Goal: Find specific page/section: Find specific page/section

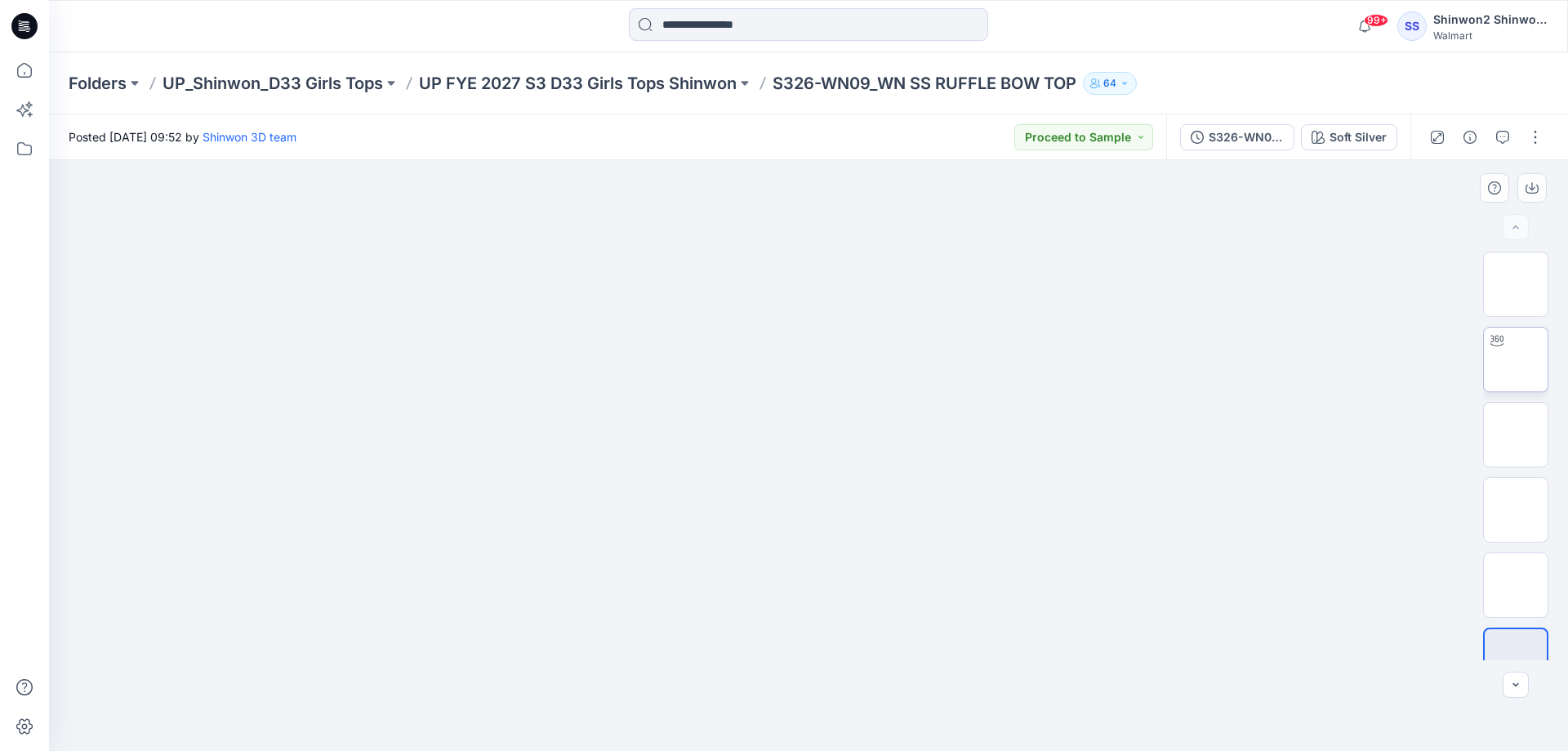
drag, startPoint x: 1398, startPoint y: 359, endPoint x: 1540, endPoint y: 336, distance: 143.9
click at [1398, 359] on div at bounding box center [808, 454] width 1519 height 590
click at [673, 89] on p "UP FYE 2027 S3 D33 Girls Tops Shinwon" at bounding box center [577, 83] width 317 height 23
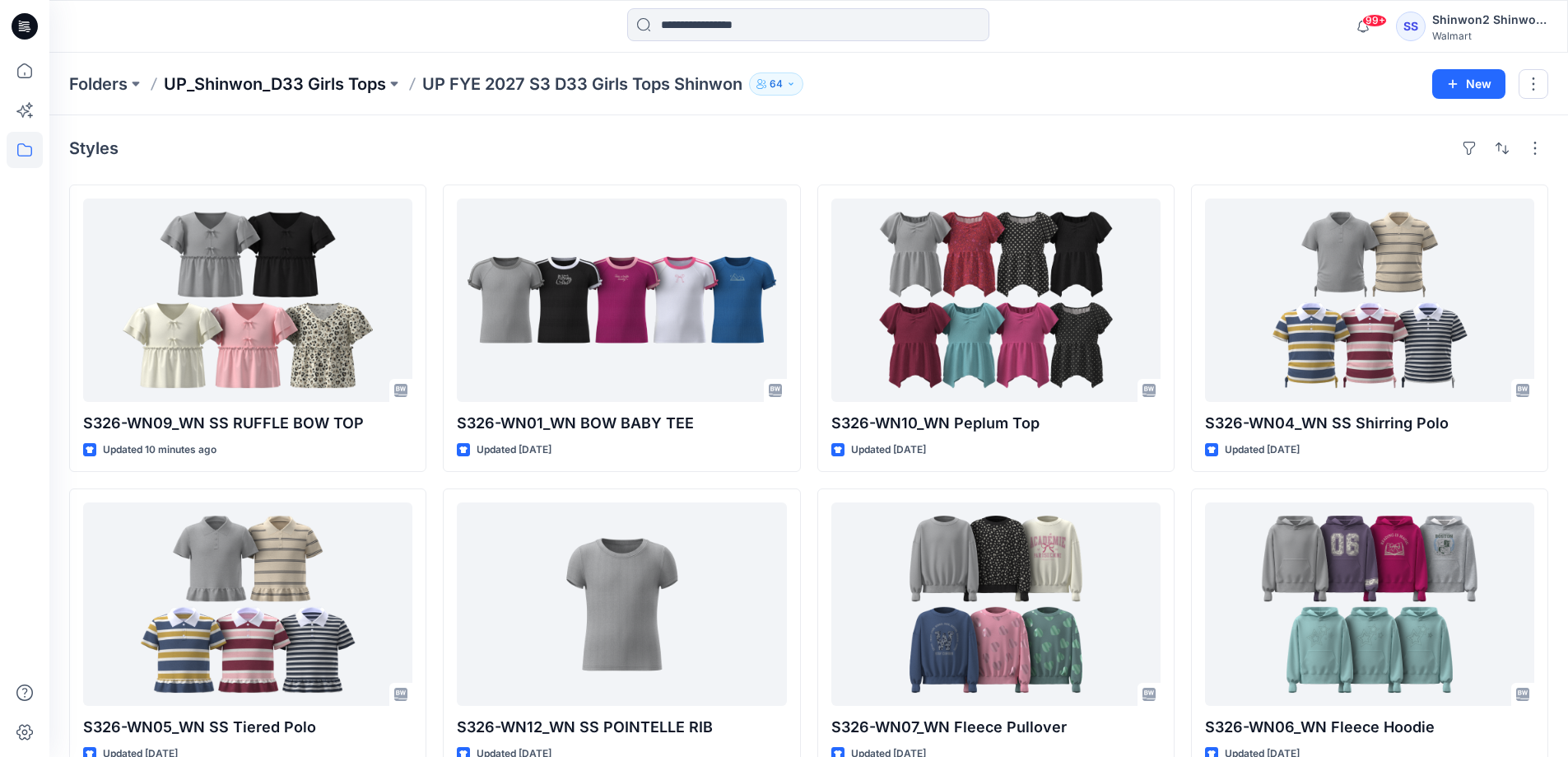
click at [281, 77] on p "UP_Shinwon_D33 Girls Tops" at bounding box center [275, 84] width 223 height 23
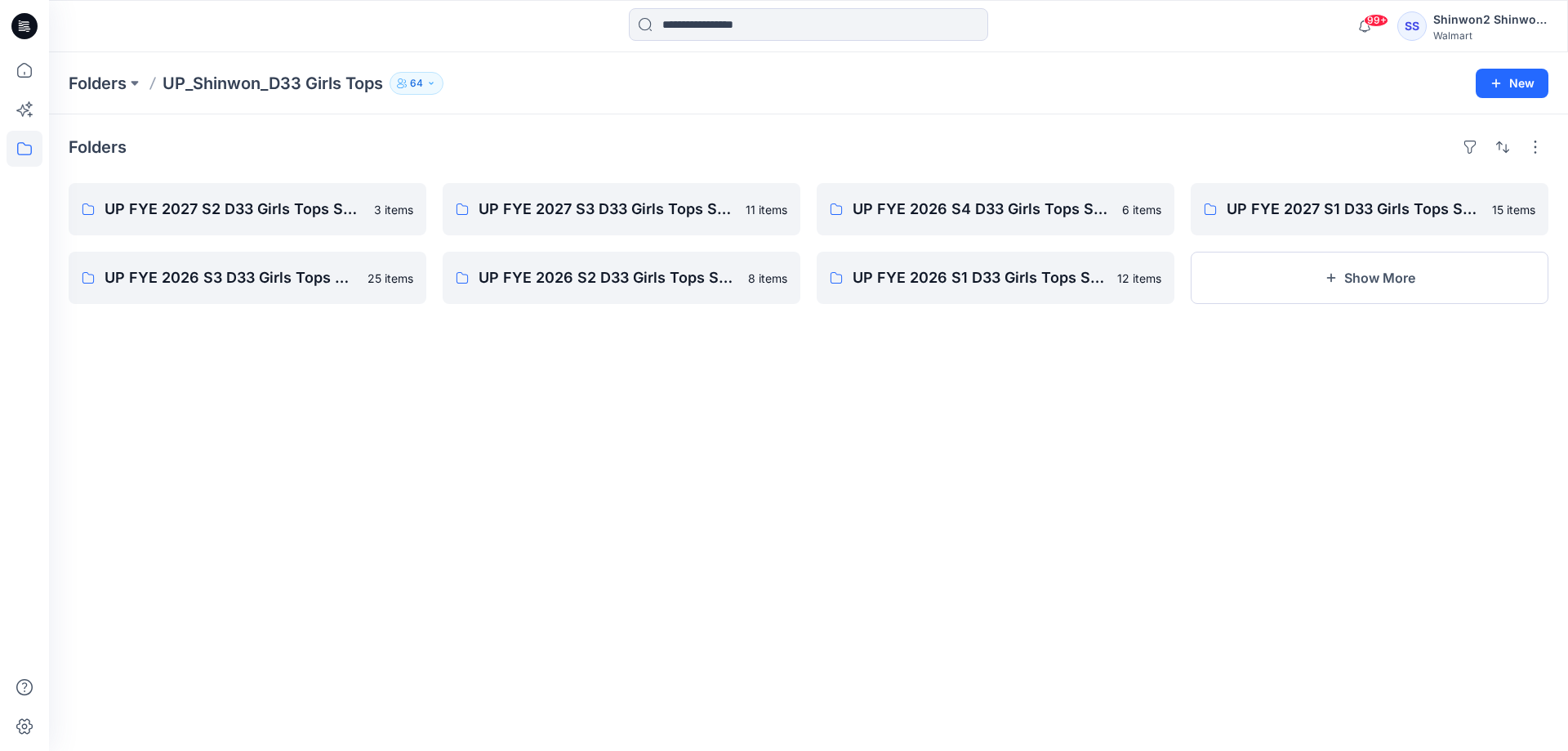
drag, startPoint x: 334, startPoint y: 695, endPoint x: 199, endPoint y: 747, distance: 144.7
click at [332, 695] on div "Folders UP FYE 2027 S2 D33 Girls Tops Shinwon 3 items UP FYE 2026 S3 D33 Girls …" at bounding box center [808, 432] width 1519 height 636
